Goal: Task Accomplishment & Management: Manage account settings

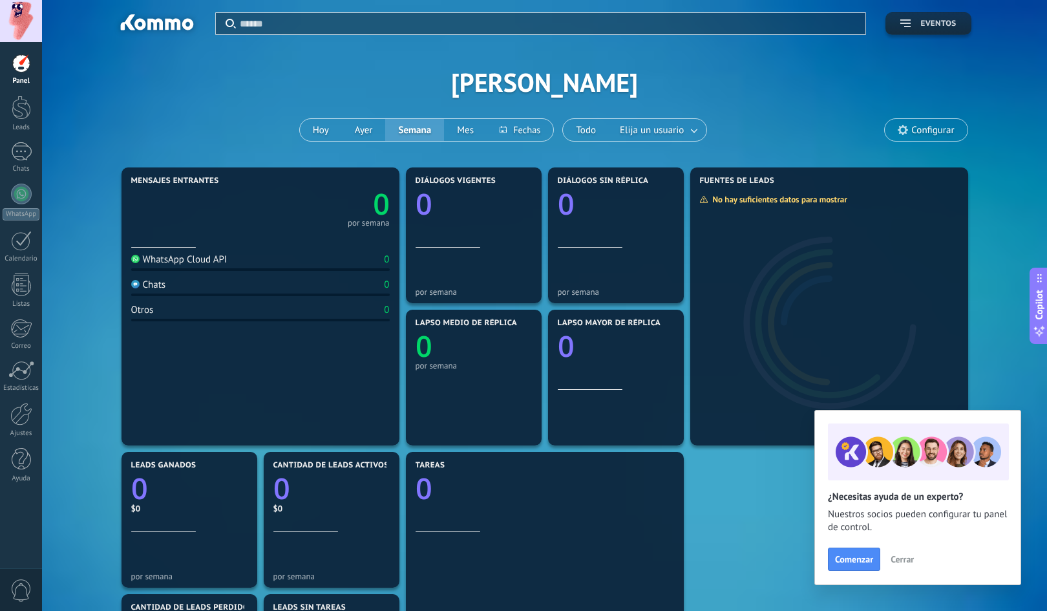
click at [717, 101] on div "Aplicar Eventos [PERSON_NAME][DATE] [DATE] Semana Mes" at bounding box center [544, 82] width 966 height 164
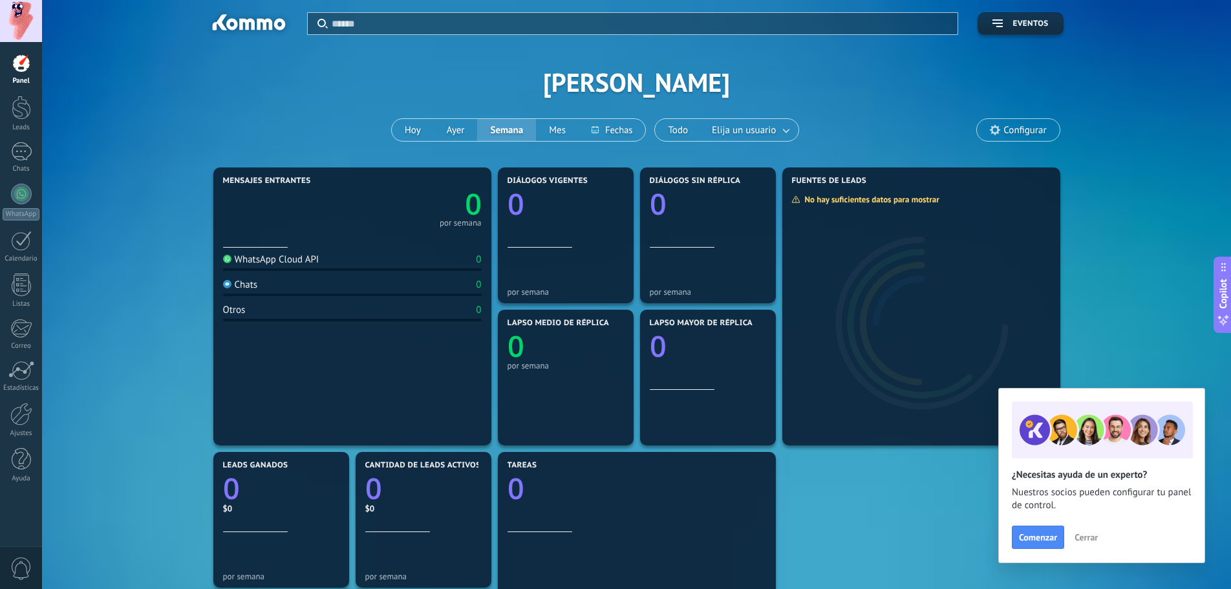
click at [315, 149] on div "Aplicar Eventos [PERSON_NAME][DATE] [DATE] Semana Mes" at bounding box center [636, 82] width 1150 height 164
click at [766, 124] on span "Elija un usuario" at bounding box center [743, 130] width 69 height 17
click at [785, 130] on link at bounding box center [786, 130] width 23 height 21
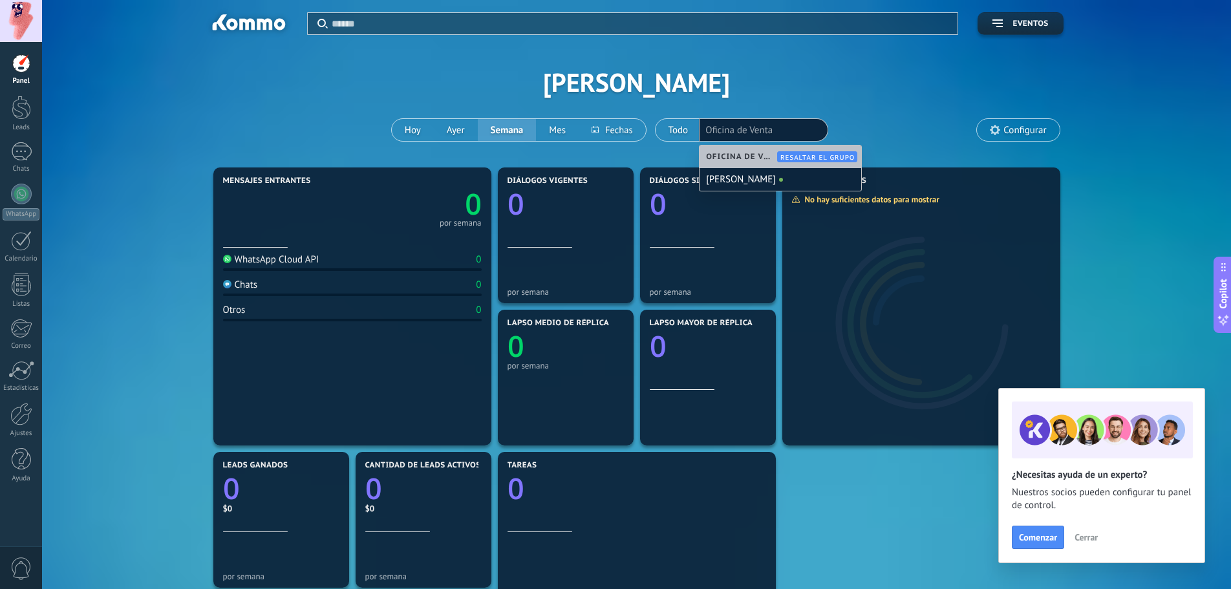
click at [771, 100] on div "Aplicar Eventos [PERSON_NAME][DATE] [DATE] Semana Mes" at bounding box center [636, 82] width 1150 height 164
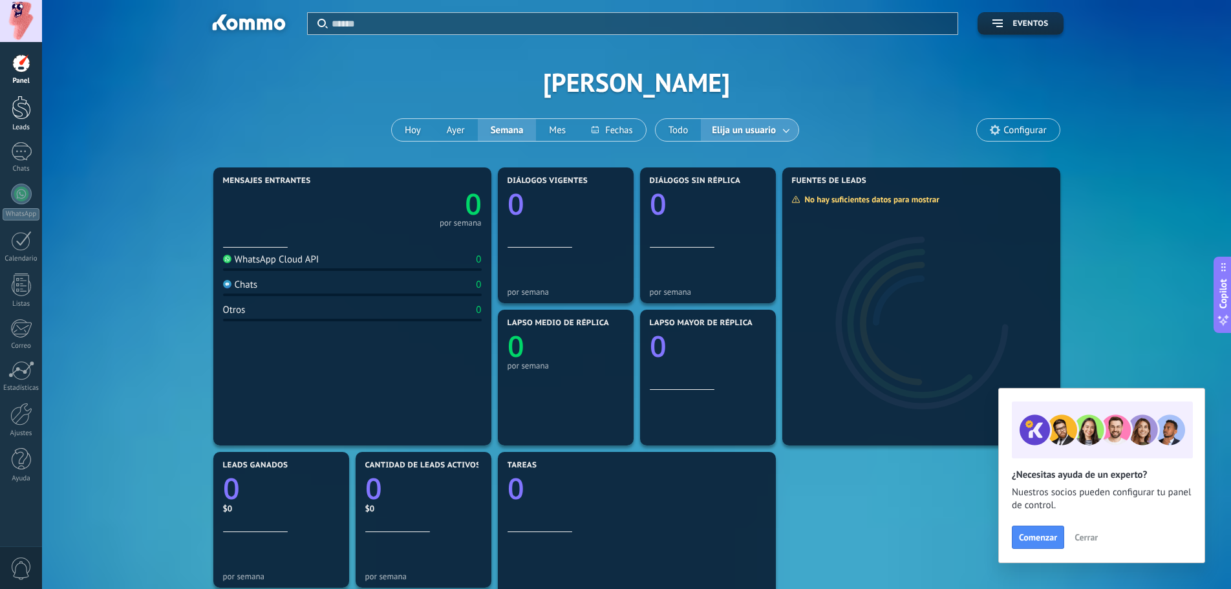
click at [28, 110] on div at bounding box center [21, 108] width 19 height 24
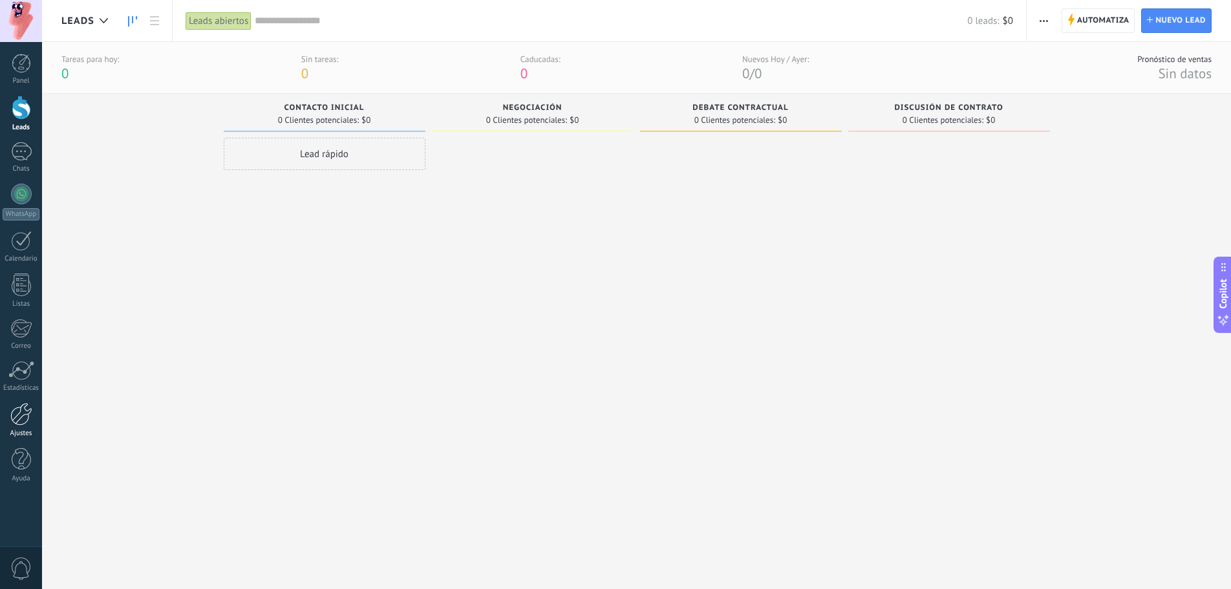
click at [14, 425] on div at bounding box center [21, 414] width 22 height 23
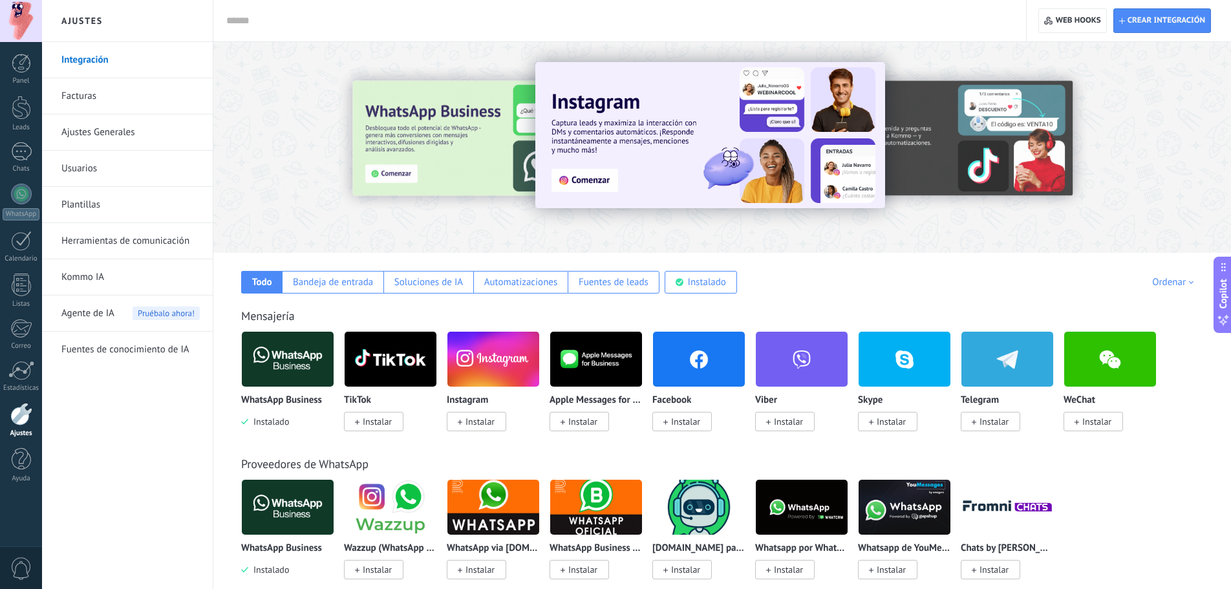
click at [132, 171] on link "Usuarios" at bounding box center [130, 169] width 138 height 36
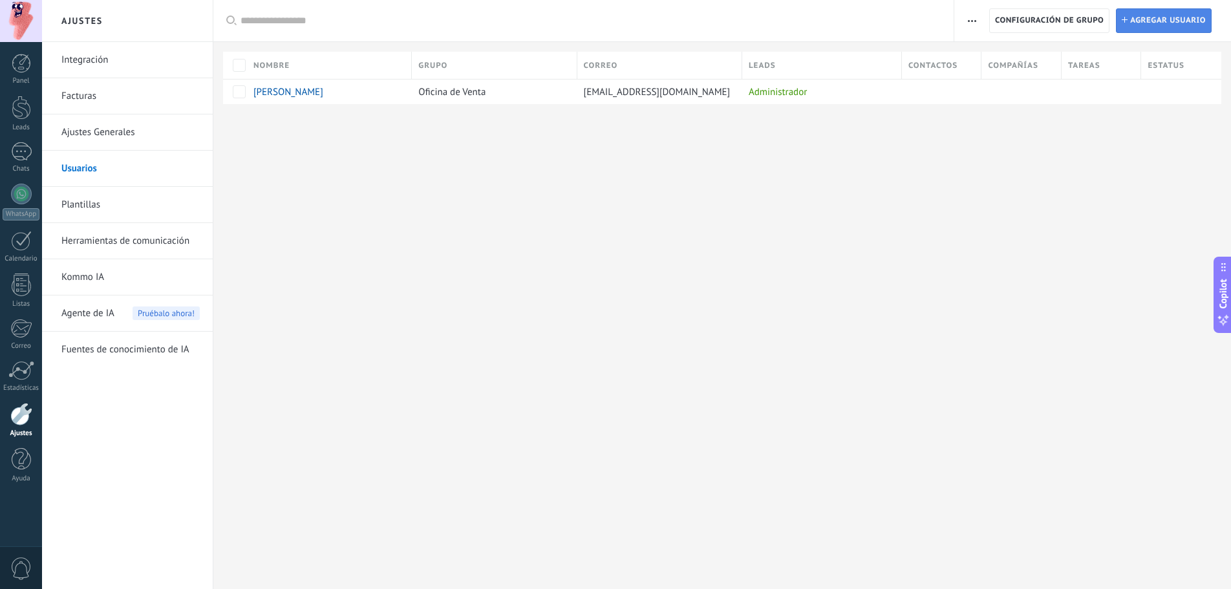
click at [1047, 31] on span "Agregar usuario" at bounding box center [1168, 20] width 76 height 23
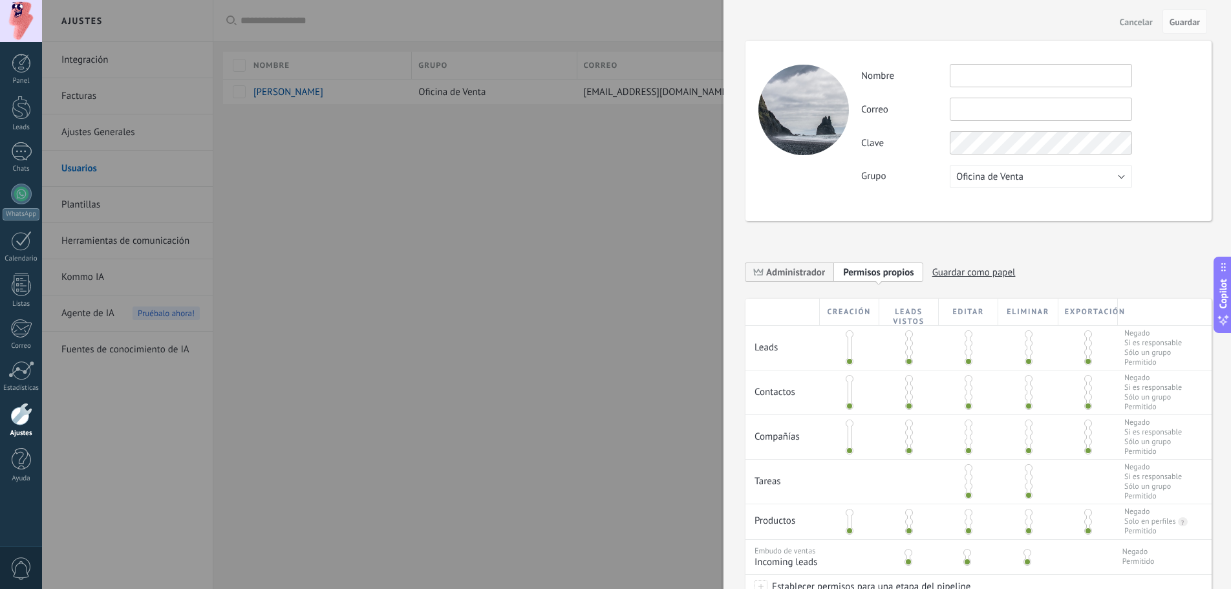
click at [909, 398] on span at bounding box center [909, 397] width 8 height 8
click at [907, 391] on span at bounding box center [909, 388] width 8 height 8
click at [906, 379] on span at bounding box center [909, 379] width 8 height 8
click at [908, 409] on span at bounding box center [909, 406] width 8 height 8
click at [1047, 27] on span "Cancelar" at bounding box center [1136, 21] width 33 height 9
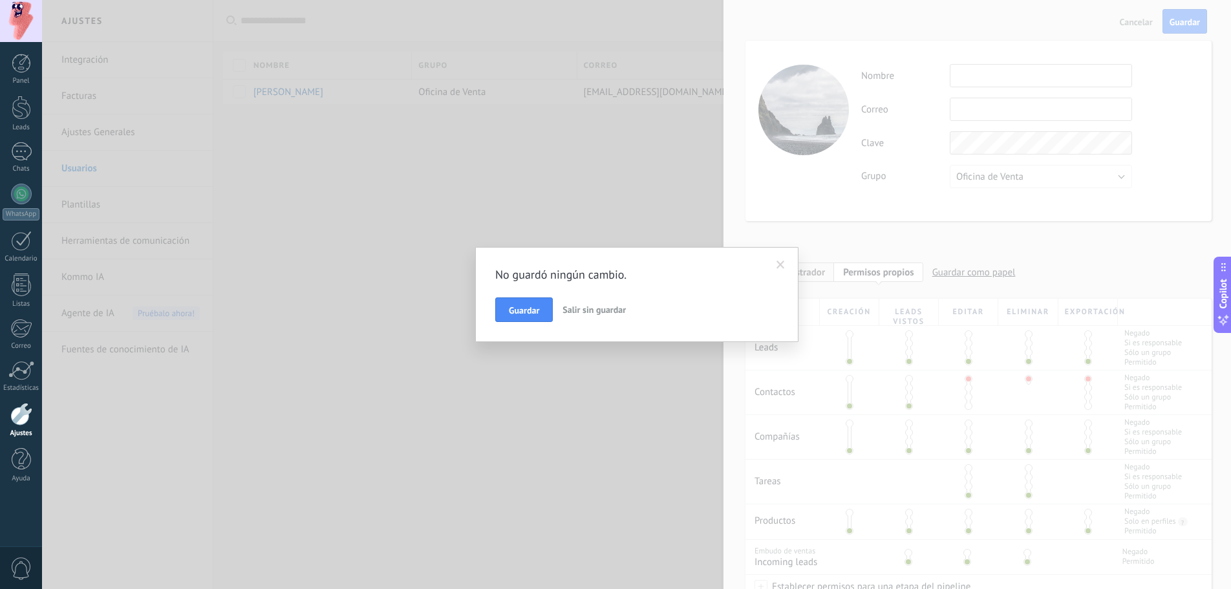
click at [600, 314] on span "Salir sin guardar" at bounding box center [593, 310] width 63 height 12
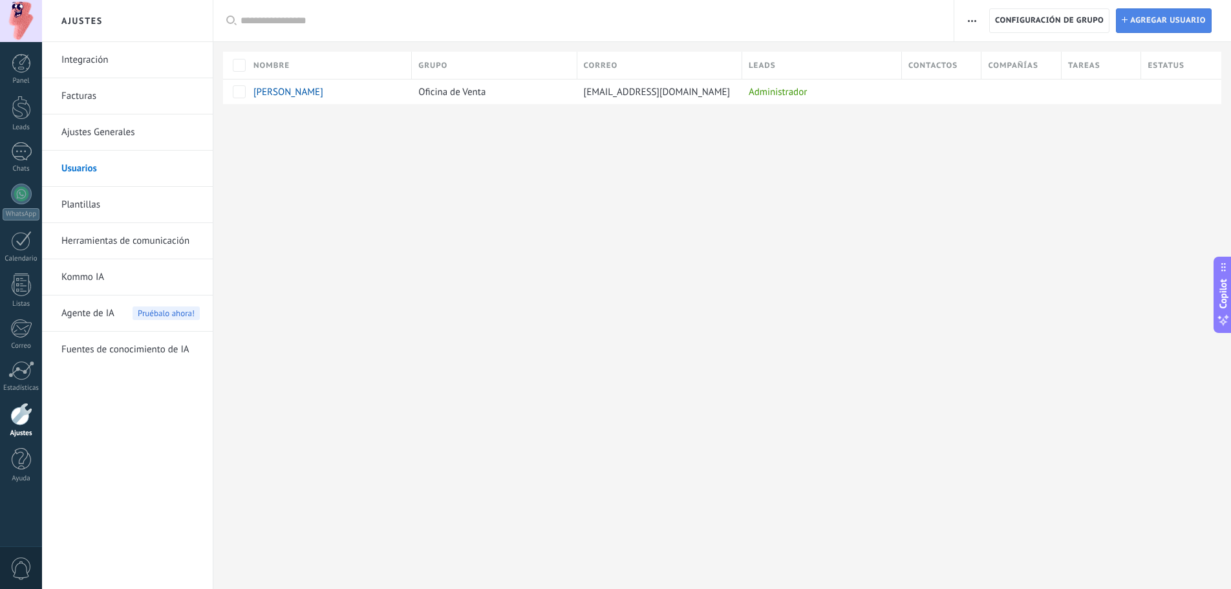
click at [1047, 32] on span "Agregar usuario" at bounding box center [1168, 20] width 76 height 23
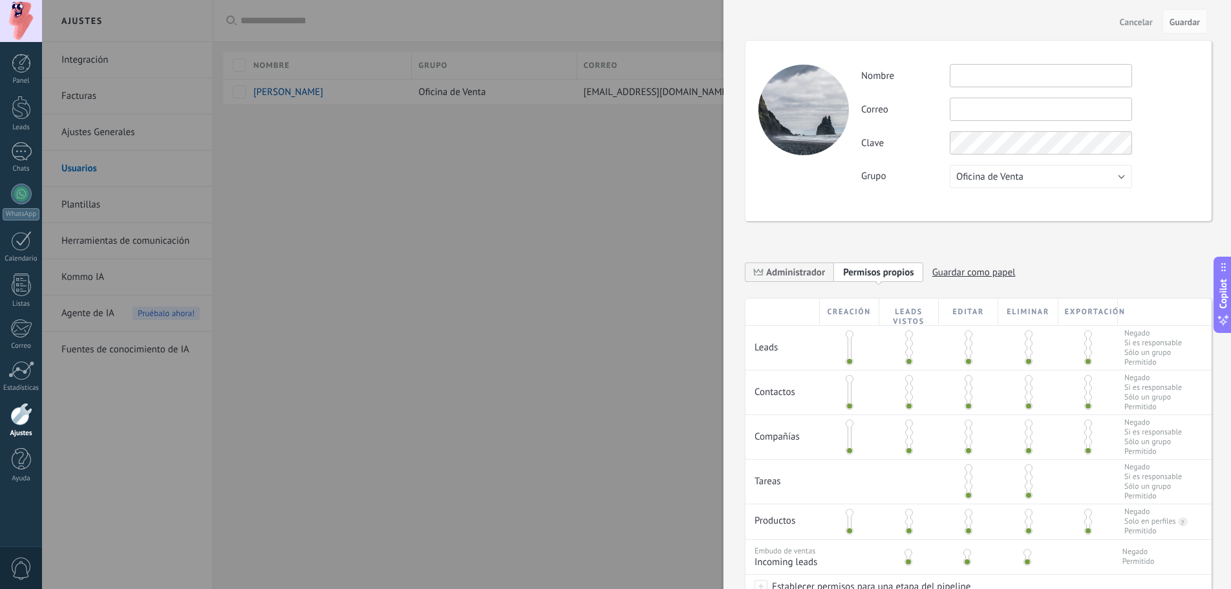
click at [1047, 177] on button "Oficina de Venta" at bounding box center [1041, 176] width 182 height 23
click at [1047, 149] on div "Clave" at bounding box center [1029, 142] width 337 height 23
click at [1047, 173] on button "Oficina de Venta" at bounding box center [1041, 176] width 182 height 23
click at [1047, 191] on li "Usuarios libres" at bounding box center [1036, 198] width 189 height 22
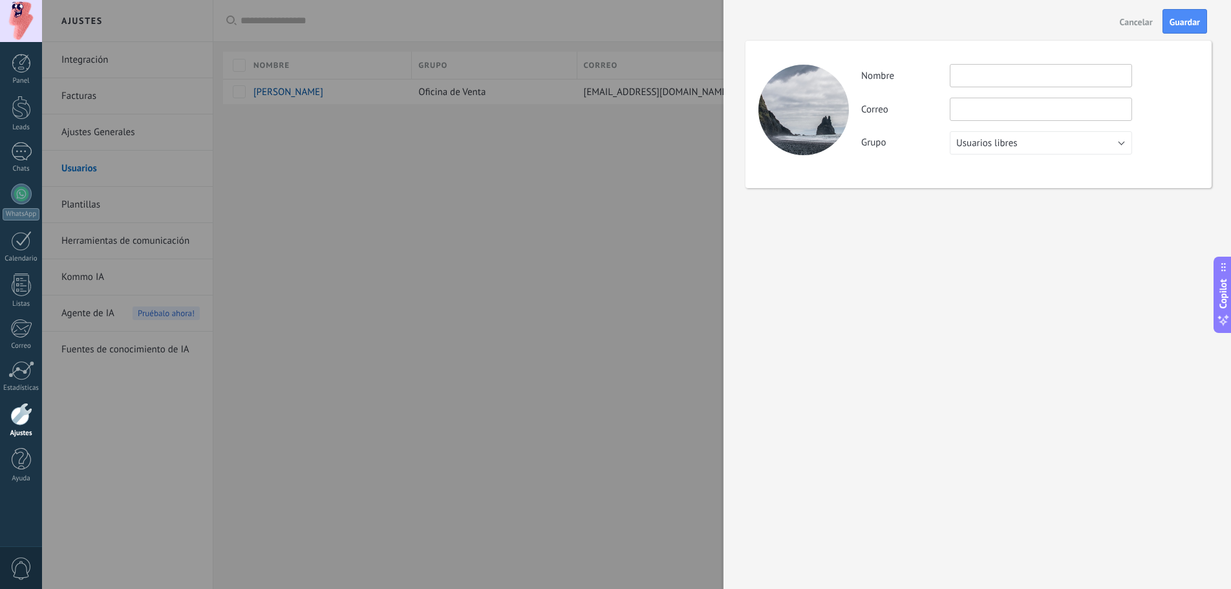
click at [1047, 153] on button "Usuarios libres" at bounding box center [1041, 142] width 182 height 23
click at [1047, 149] on span "Oficina de Venta" at bounding box center [1035, 143] width 186 height 12
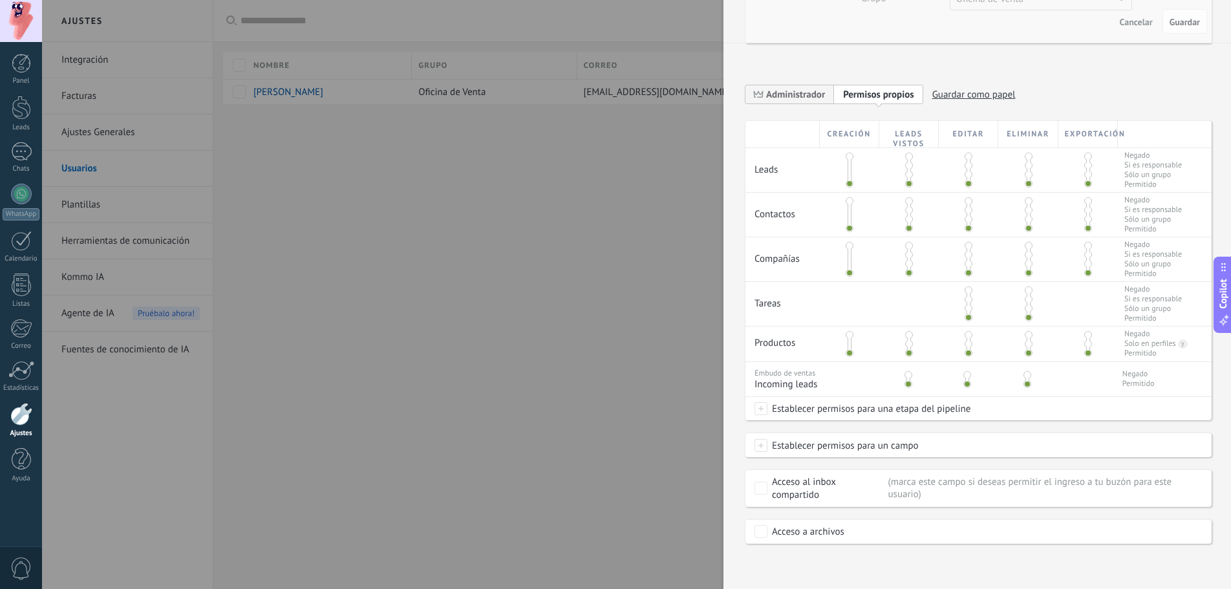
scroll to position [178, 0]
click at [762, 413] on span at bounding box center [760, 408] width 13 height 13
click at [1047, 428] on div at bounding box center [636, 294] width 1189 height 589
click at [511, 371] on div at bounding box center [615, 294] width 1231 height 589
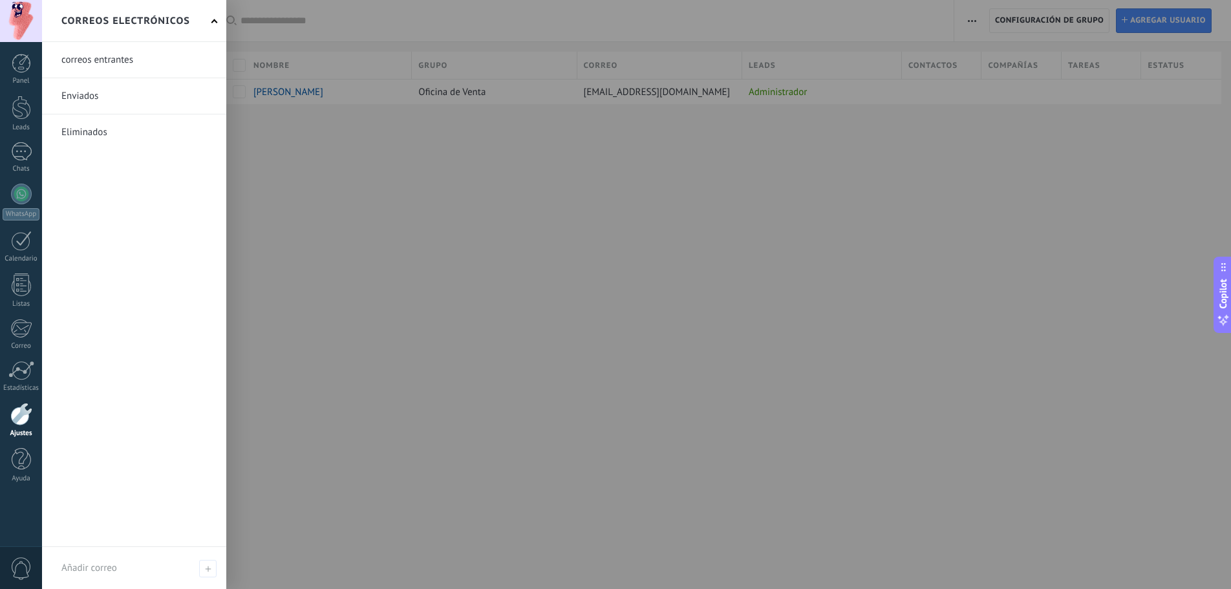
click at [144, 59] on link at bounding box center [134, 60] width 184 height 36
